Goal: Information Seeking & Learning: Stay updated

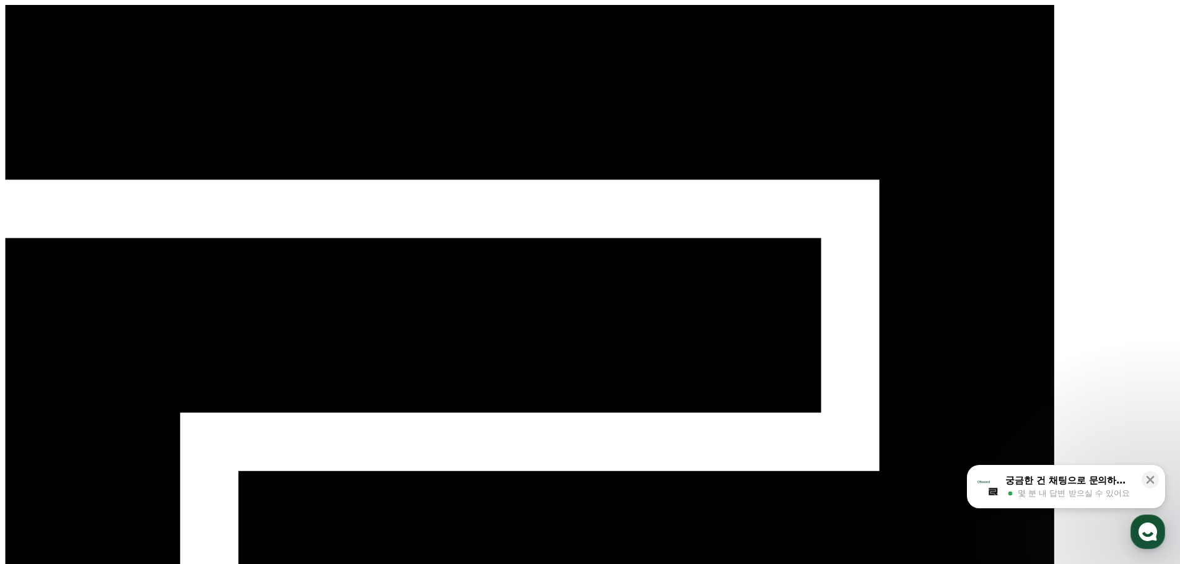
select select "**********"
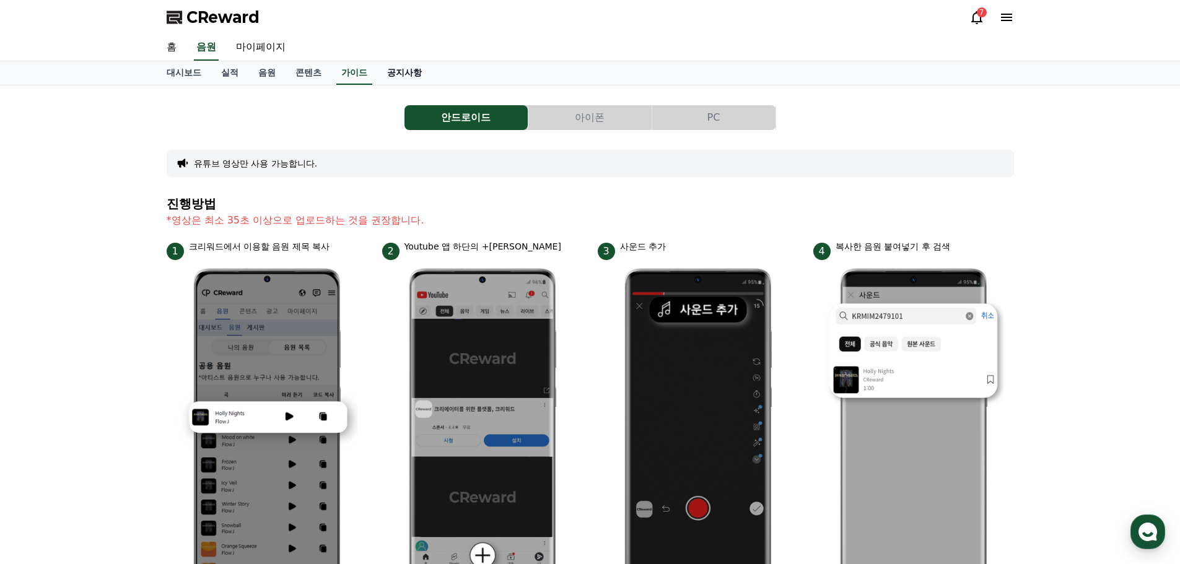
click at [418, 71] on link "공지사항" at bounding box center [404, 73] width 55 height 24
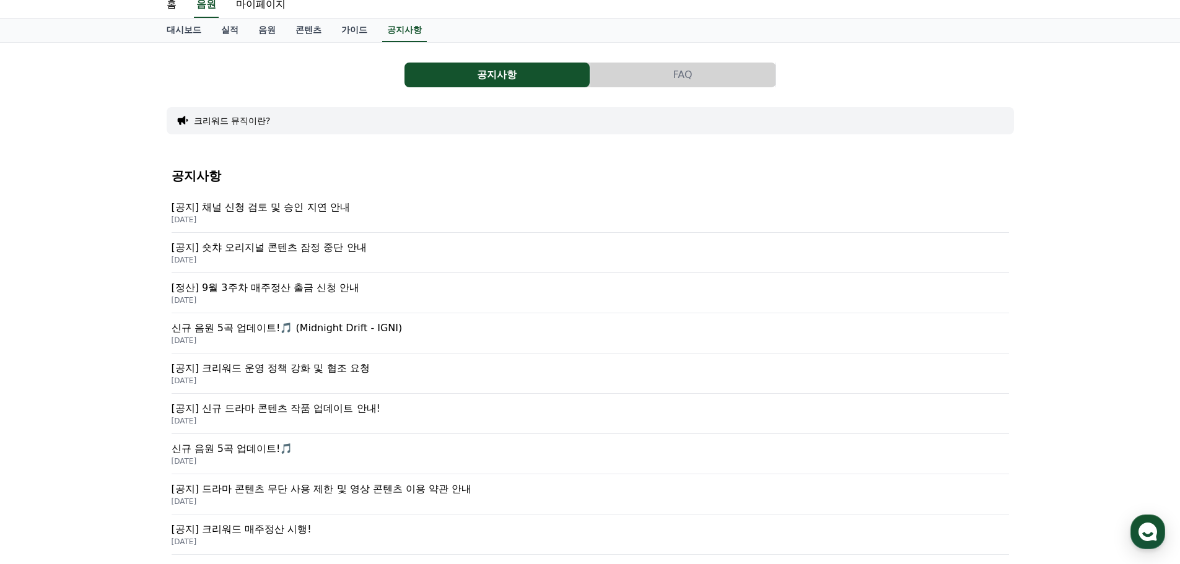
scroll to position [62, 0]
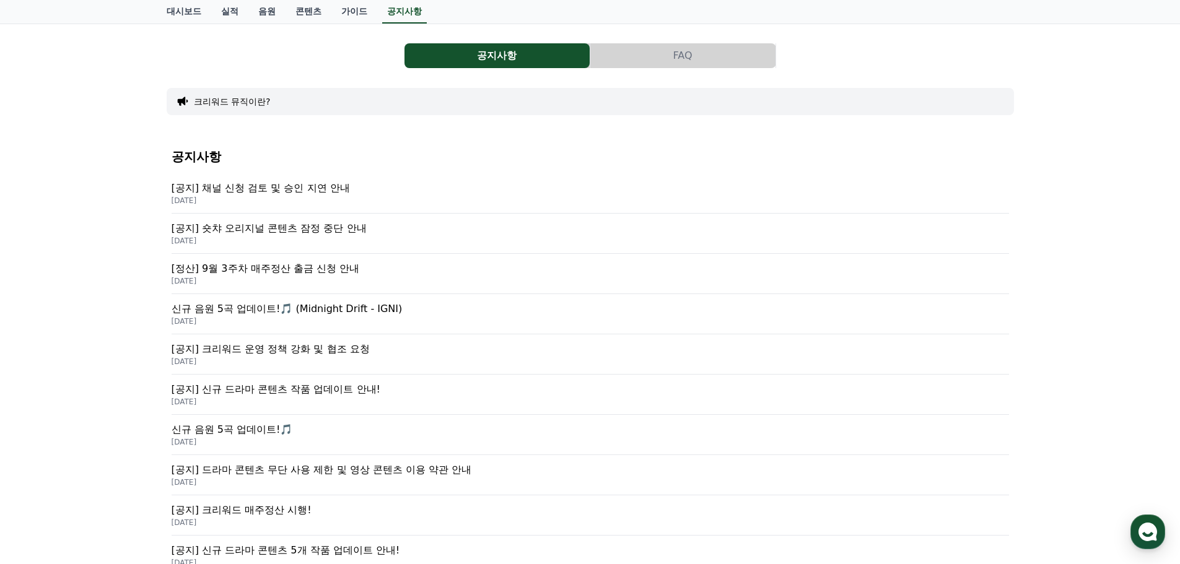
click at [300, 227] on p "[공지] 숏챠 오리지널 콘텐츠 잠정 중단 안내" at bounding box center [590, 228] width 837 height 15
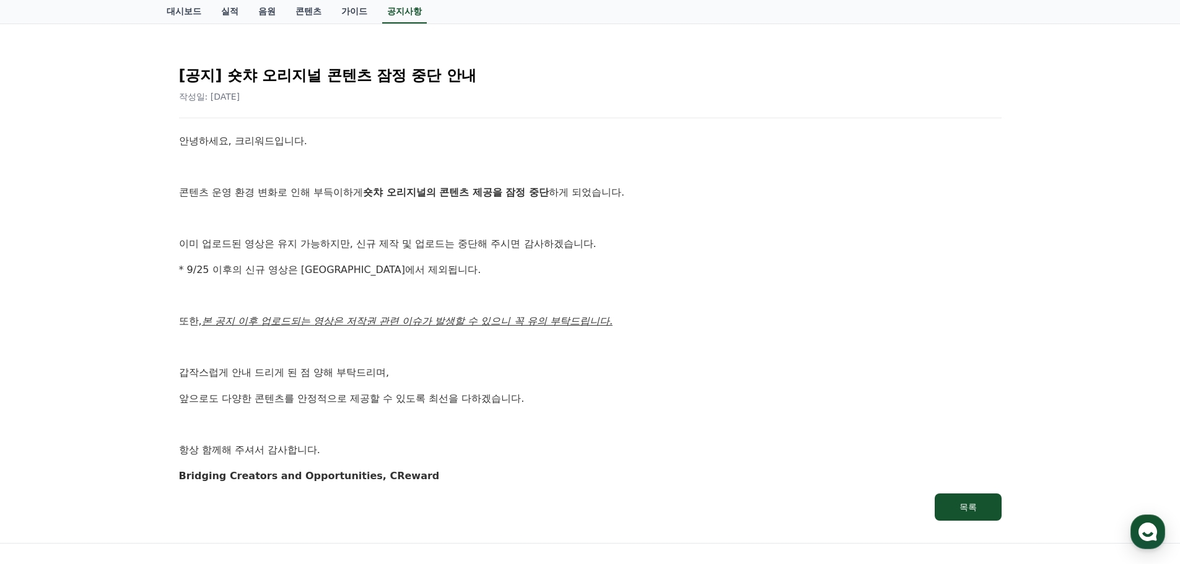
scroll to position [124, 0]
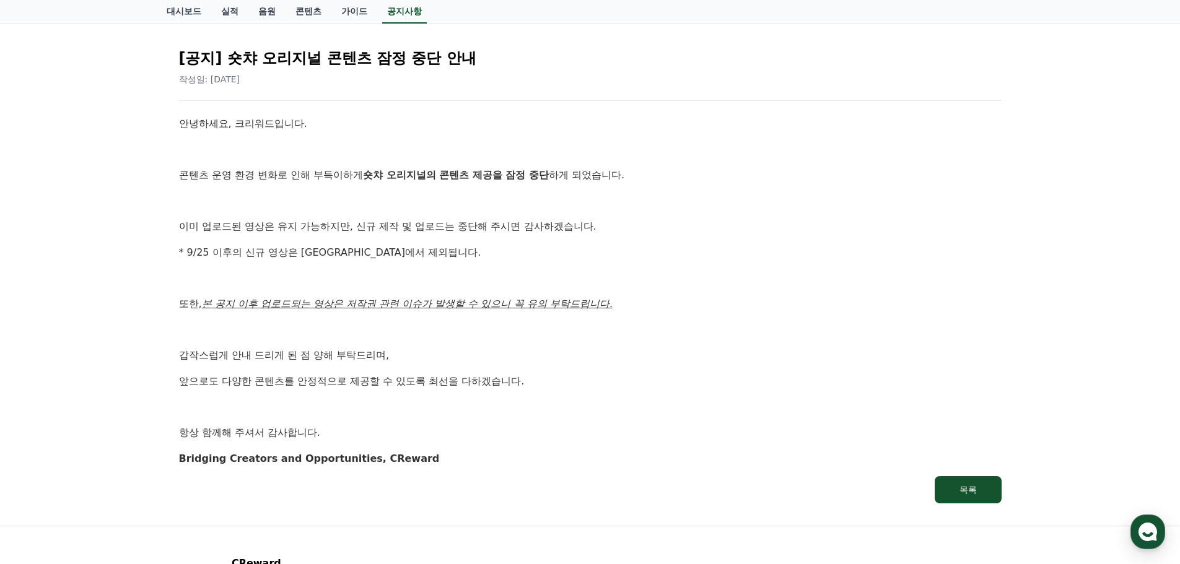
scroll to position [62, 0]
